Goal: Task Accomplishment & Management: Use online tool/utility

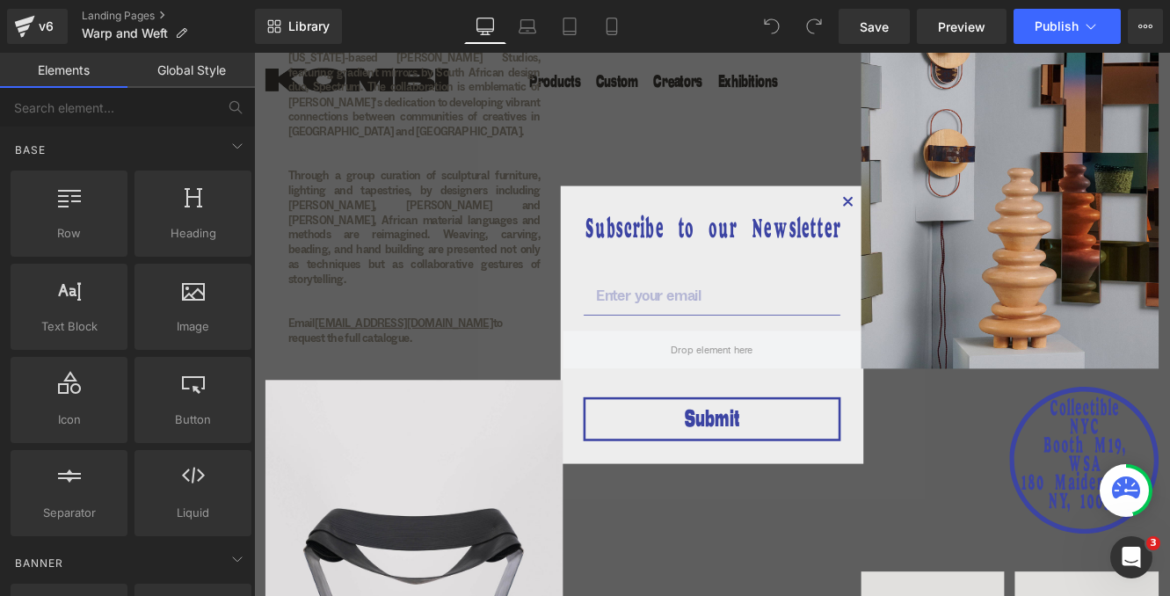
scroll to position [898, 0]
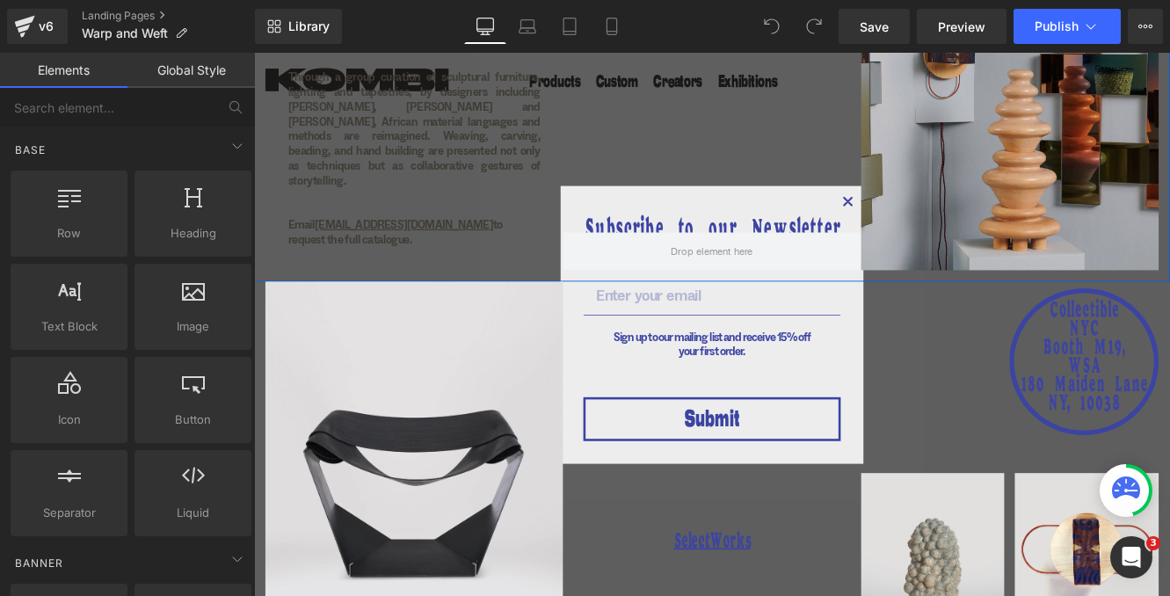
click at [944, 223] on div at bounding box center [785, 52] width 345 height 506
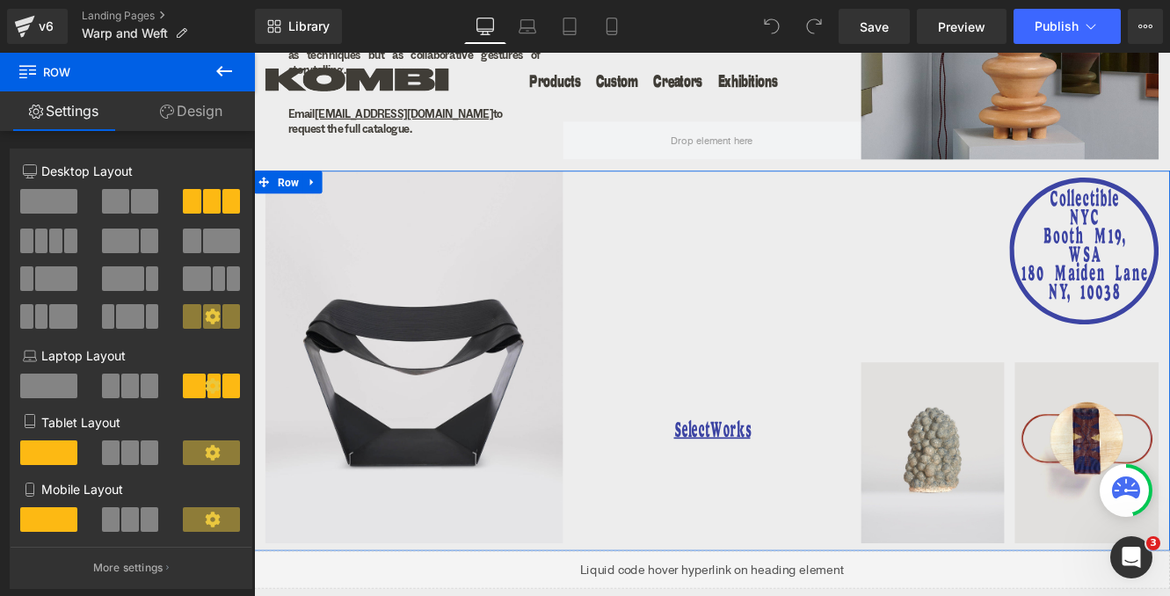
scroll to position [1027, 0]
click at [865, 477] on h1 "SelectWorks" at bounding box center [785, 492] width 345 height 30
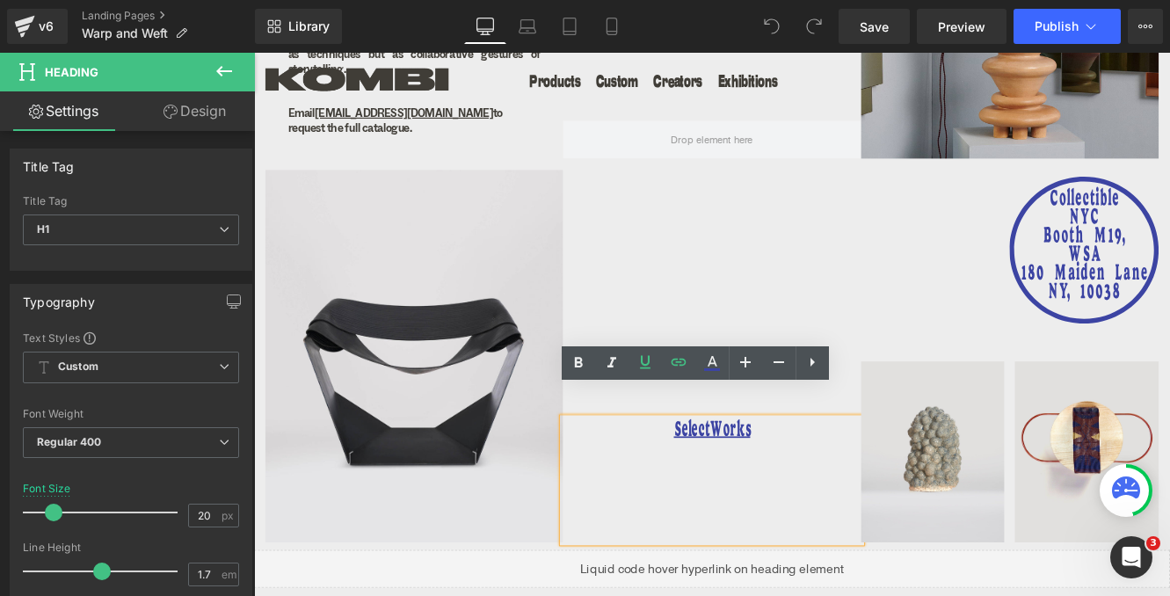
click at [865, 477] on h1 "SelectWorks" at bounding box center [785, 492] width 345 height 30
drag, startPoint x: 865, startPoint y: 454, endPoint x: 743, endPoint y: 454, distance: 122.2
click at [743, 477] on h1 "SelectWorks" at bounding box center [785, 492] width 345 height 30
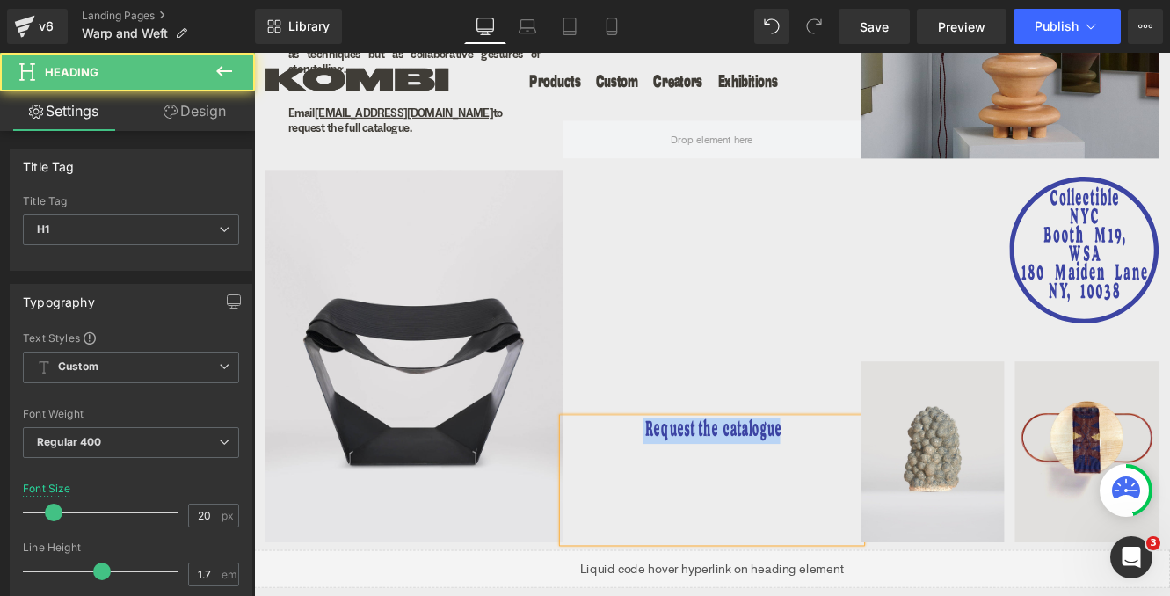
drag, startPoint x: 881, startPoint y: 454, endPoint x: 712, endPoint y: 449, distance: 168.8
click at [712, 477] on h1 "Request the catalogue" at bounding box center [785, 492] width 345 height 30
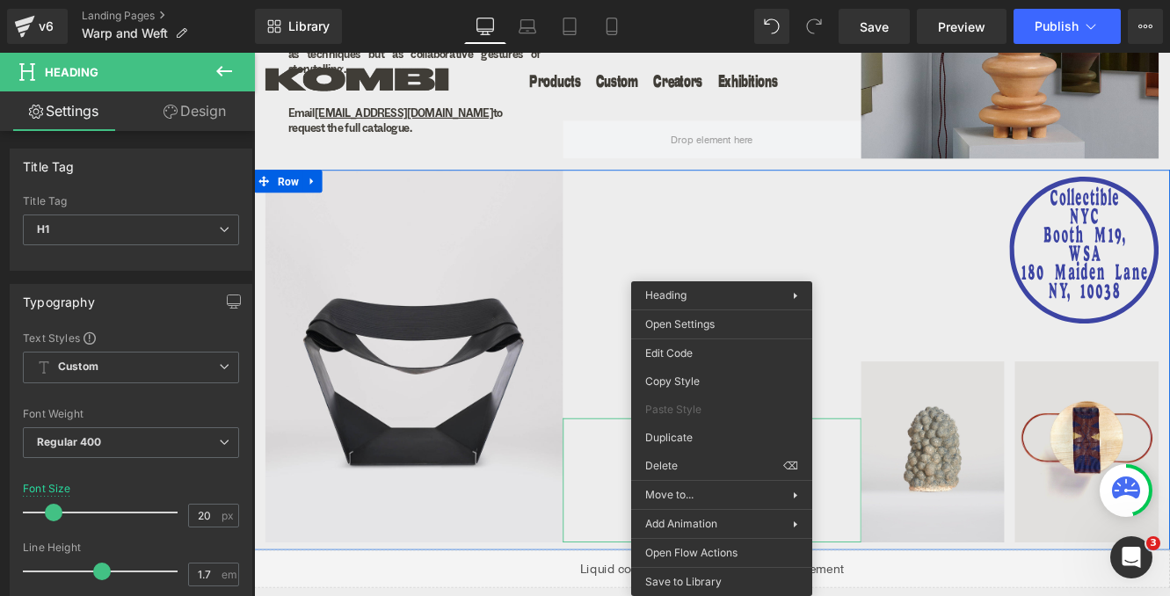
click at [871, 211] on div "Request the catalogue Heading" at bounding box center [785, 405] width 345 height 432
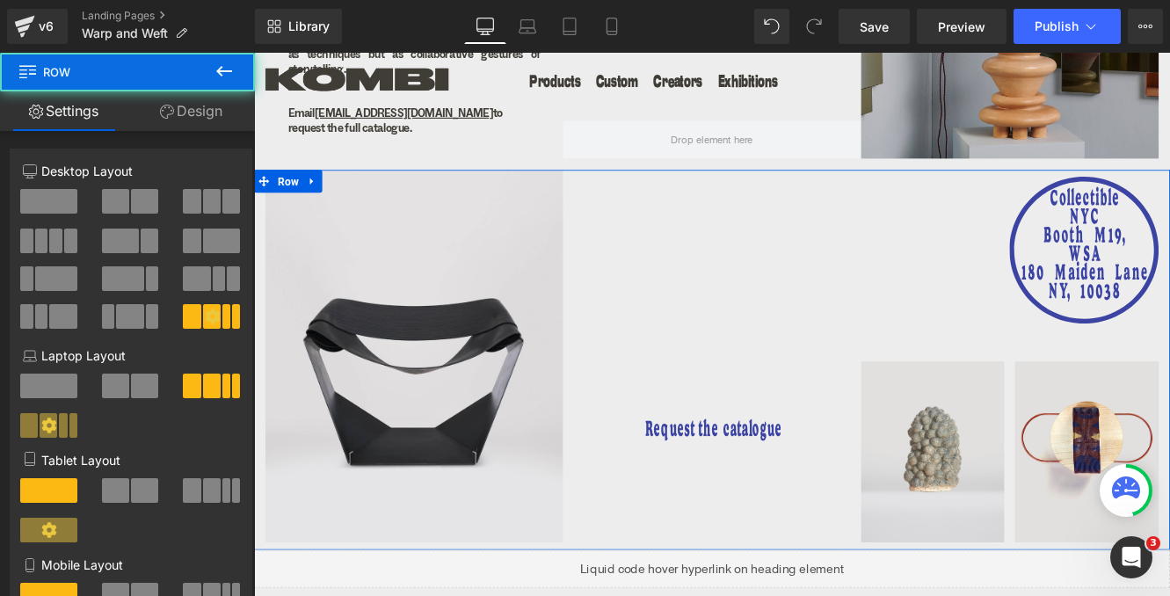
click at [897, 480] on div "Request the catalogue" at bounding box center [785, 549] width 345 height 144
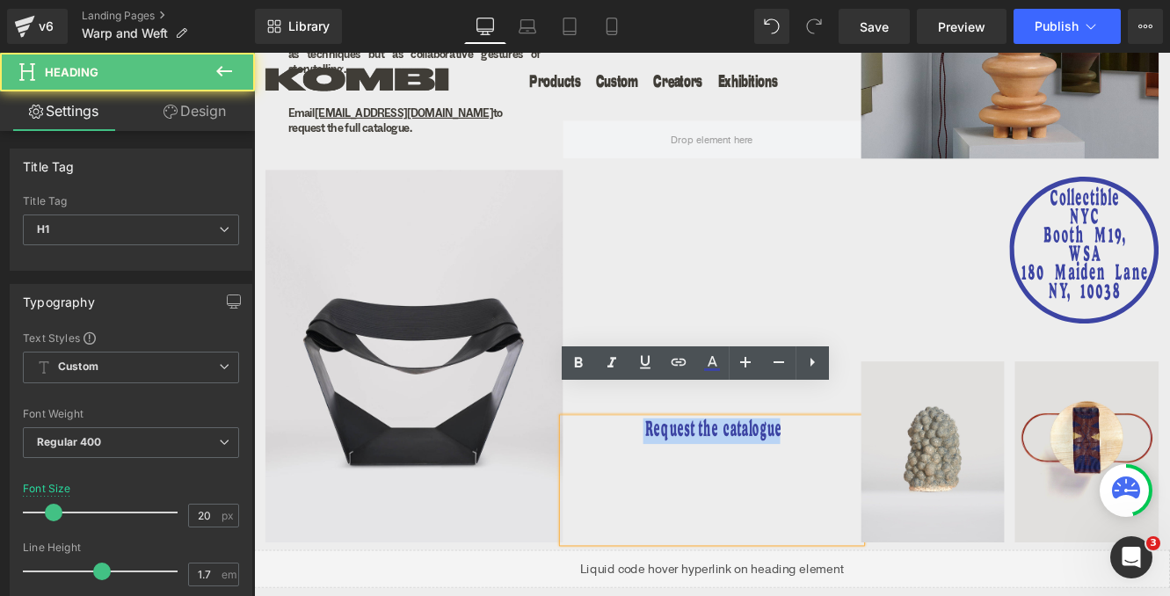
drag, startPoint x: 877, startPoint y: 459, endPoint x: 707, endPoint y: 450, distance: 170.8
click at [707, 477] on h1 "Request the catalogue" at bounding box center [785, 492] width 345 height 30
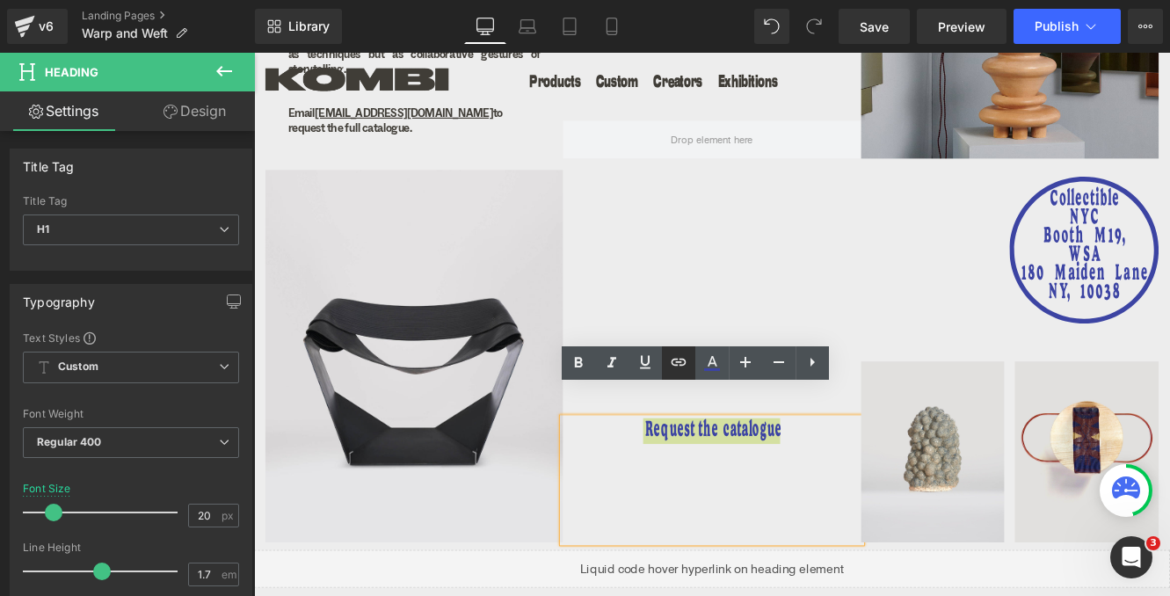
click at [675, 365] on icon at bounding box center [679, 362] width 15 height 7
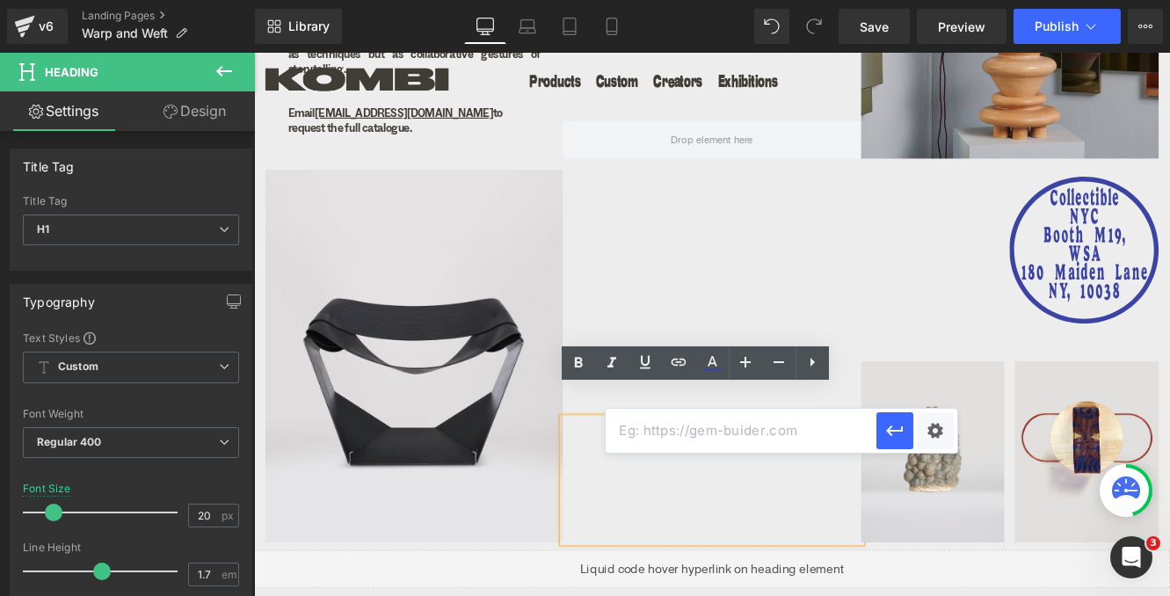
click at [730, 427] on input "text" at bounding box center [741, 431] width 271 height 44
paste input "mailto:[EMAIL_ADDRESS][DOMAIN_NAME]?subject=Warp-and-Weft-Catalogue"
type input "mailto:[EMAIL_ADDRESS][DOMAIN_NAME]?subject=Warp-and-Weft-Catalogue"
click at [930, 0] on div "Text Color Highlight Color #333333 Edit or remove link: Edit - Unlink - Cancel …" at bounding box center [585, 0] width 1170 height 0
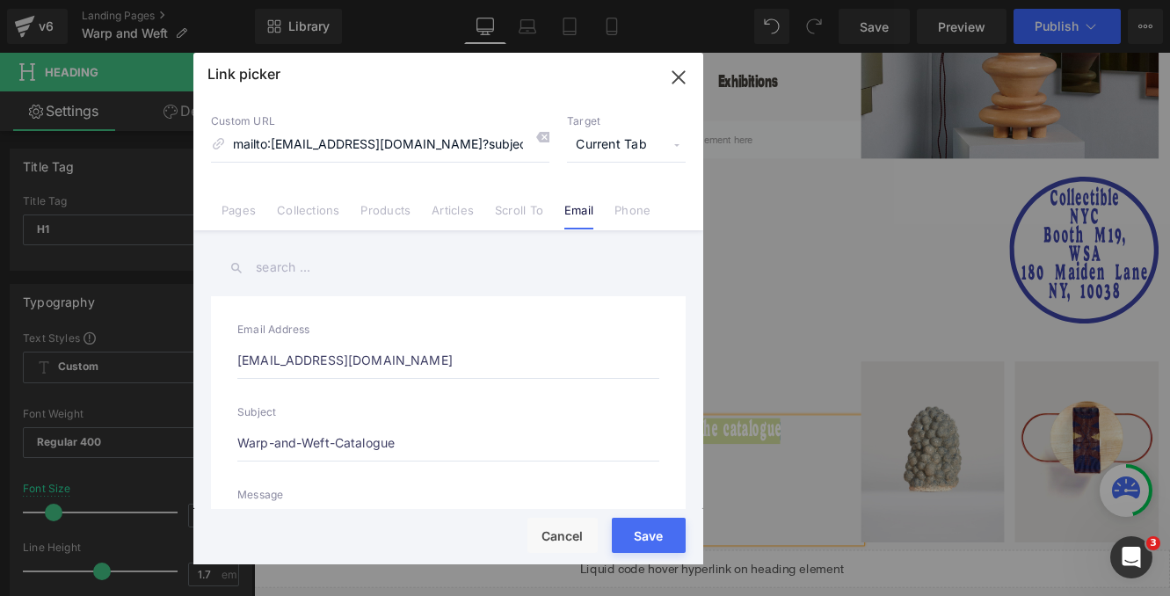
scroll to position [0, 45]
click at [607, 129] on span "Current Tab" at bounding box center [626, 144] width 119 height 33
click at [604, 207] on li "New Tab" at bounding box center [626, 208] width 136 height 31
click at [650, 534] on button "Save" at bounding box center [649, 535] width 74 height 35
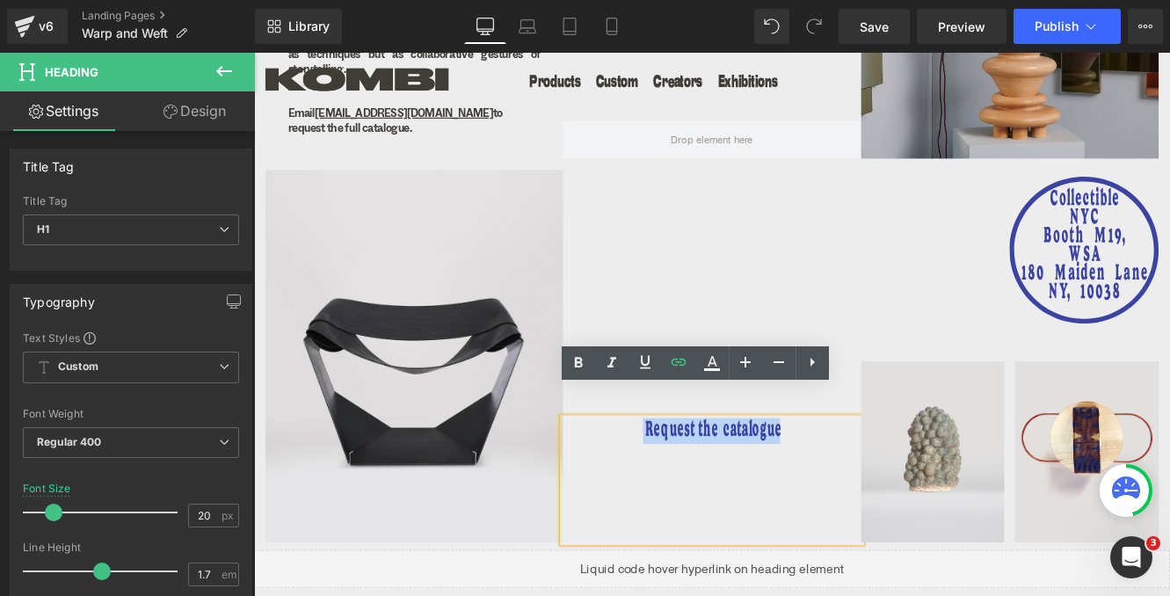
click at [781, 270] on div "Request the catalogue Heading" at bounding box center [785, 405] width 345 height 432
